Goal: Information Seeking & Learning: Find specific page/section

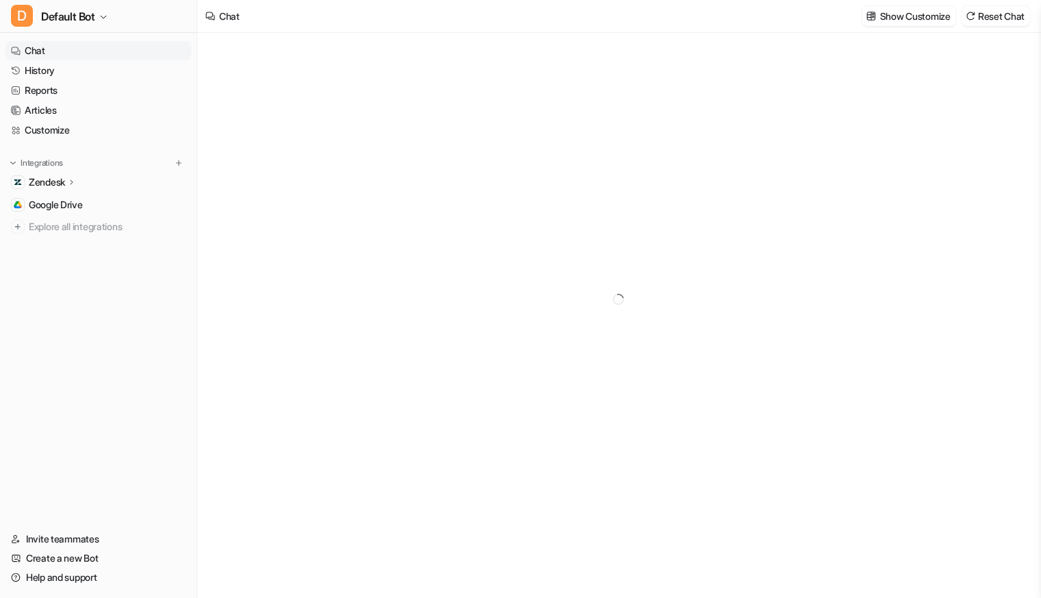
type textarea "**********"
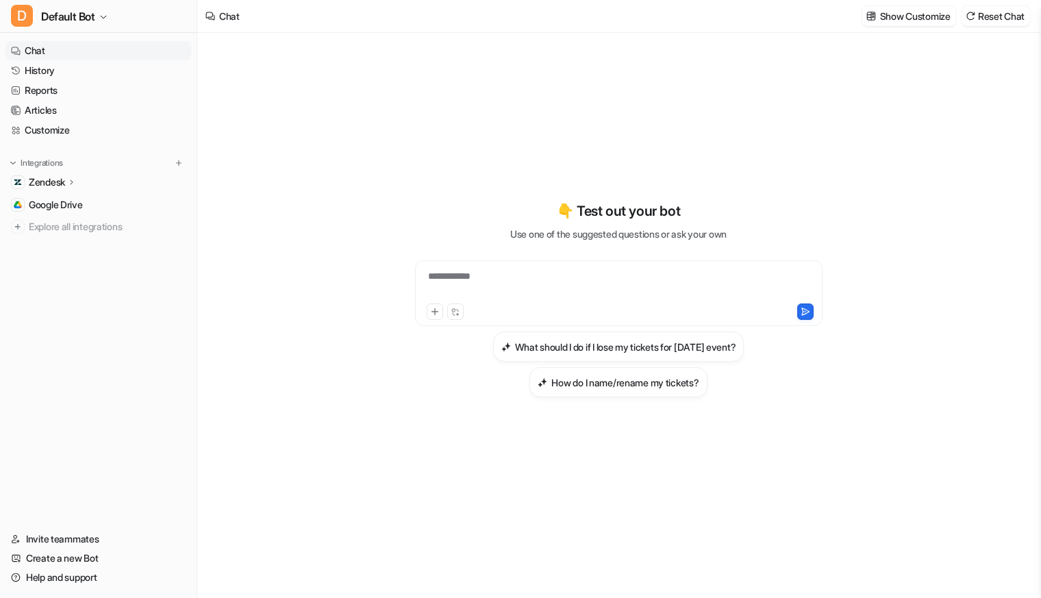
click at [64, 182] on p "Zendesk" at bounding box center [47, 182] width 36 height 14
click at [42, 73] on link "History" at bounding box center [98, 70] width 186 height 19
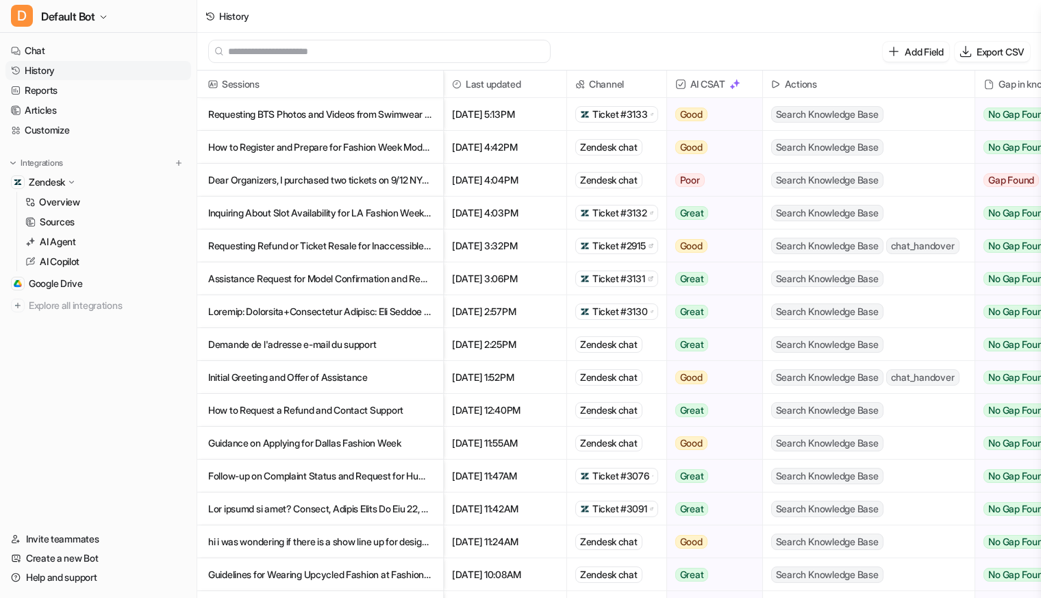
click at [345, 172] on p "Dear Organizers, I purchased two tickets on 9/12 NYC: One for the show and the …" at bounding box center [320, 180] width 224 height 33
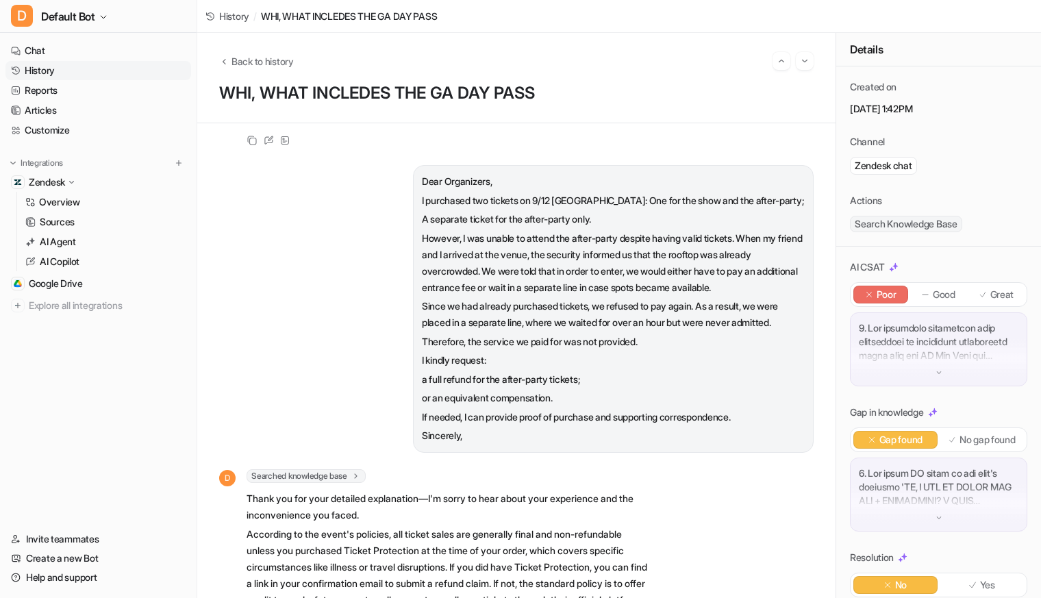
scroll to position [4508, 0]
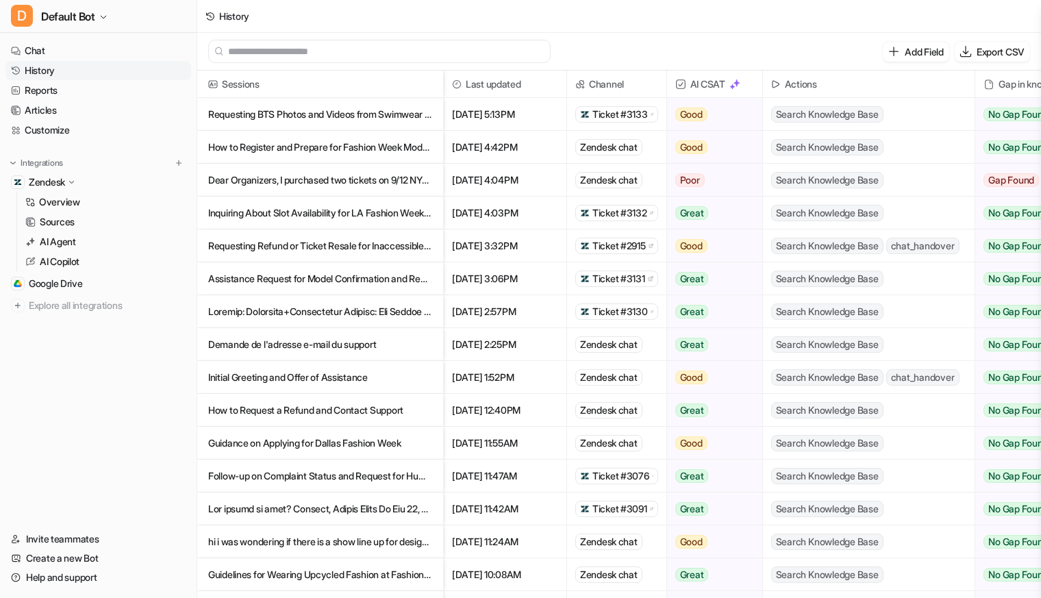
click at [319, 178] on p "Dear Organizers, I purchased two tickets on 9/12 NYC: One for the show and the …" at bounding box center [320, 180] width 224 height 33
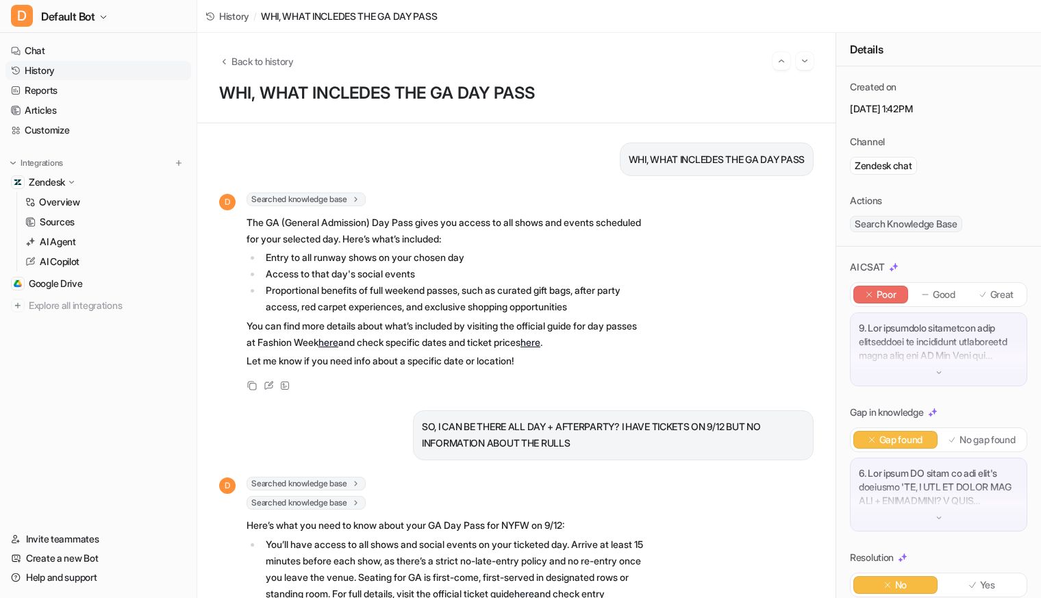
click at [41, 66] on link "History" at bounding box center [98, 70] width 186 height 19
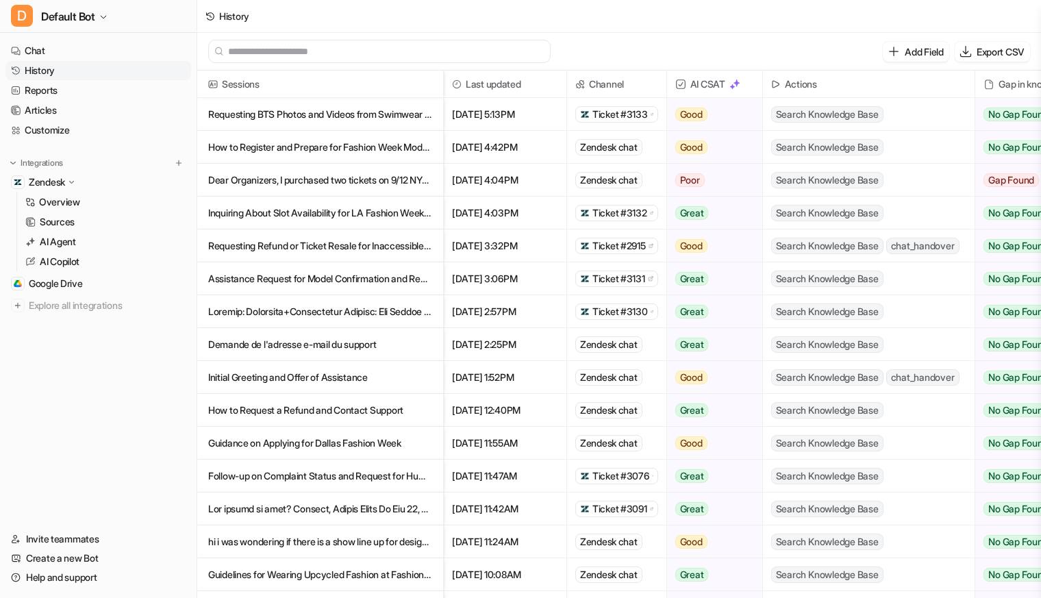
click at [401, 411] on p "How to Request a Refund and Contact Support" at bounding box center [320, 410] width 224 height 33
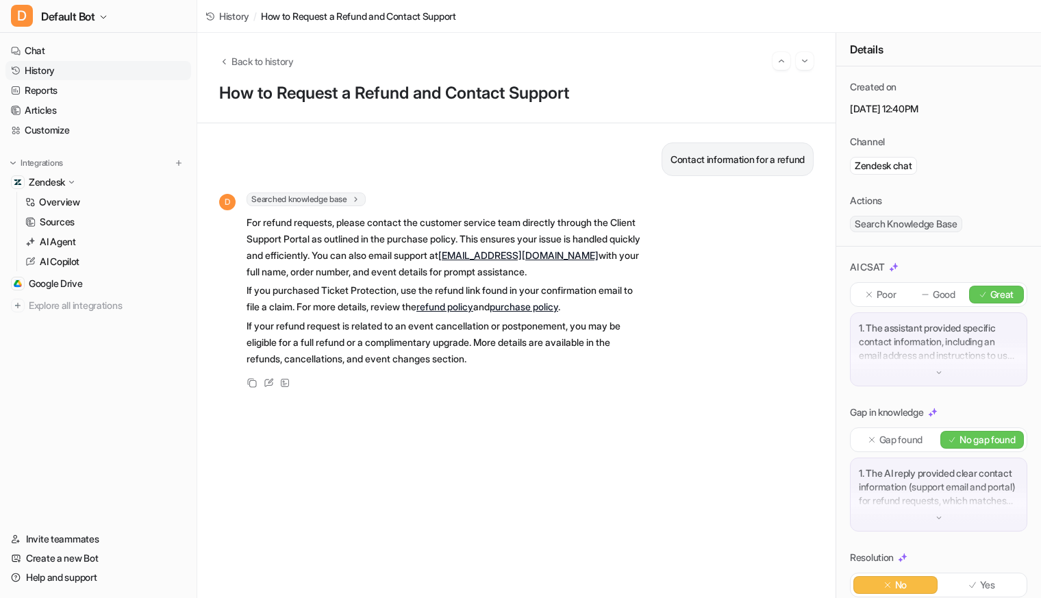
click at [44, 71] on link "History" at bounding box center [98, 70] width 186 height 19
